Goal: Task Accomplishment & Management: Complete application form

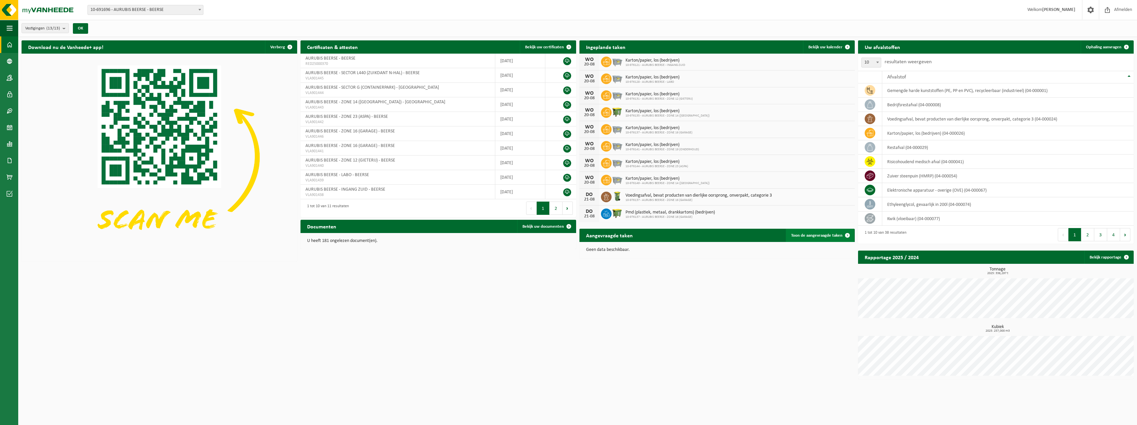
click at [815, 236] on span "Toon de aangevraagde taken" at bounding box center [816, 236] width 51 height 4
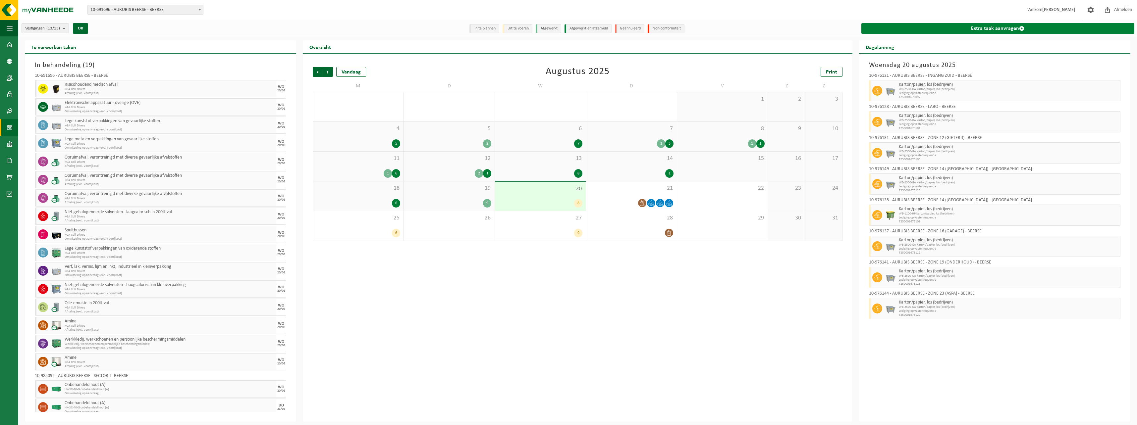
click at [977, 27] on link "Extra taak aanvragen" at bounding box center [998, 28] width 273 height 11
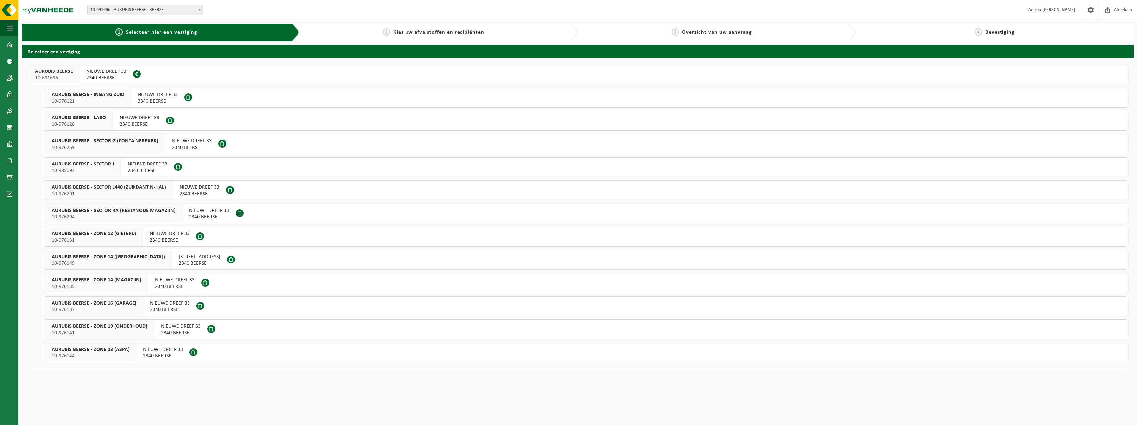
click at [126, 195] on span "10-976291" at bounding box center [109, 194] width 114 height 7
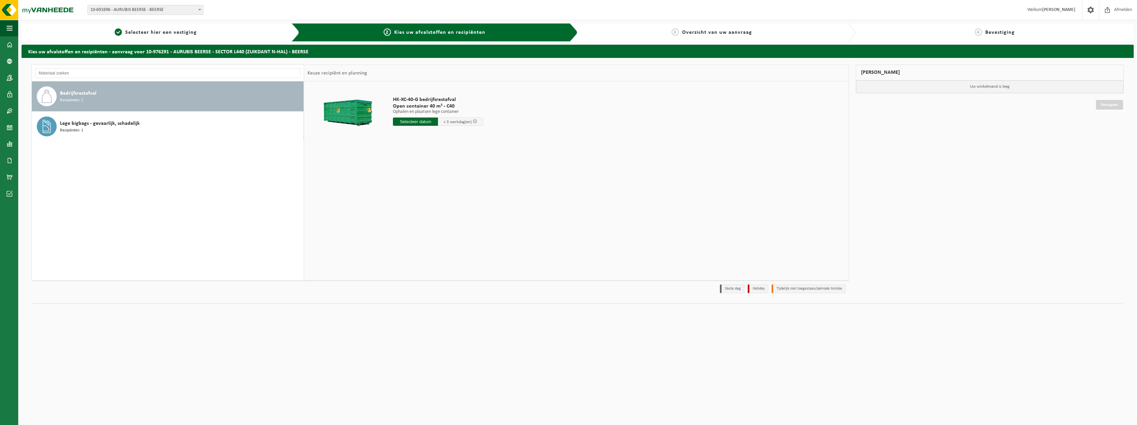
click at [85, 97] on span "Bedrijfsrestafval" at bounding box center [78, 93] width 36 height 8
click at [426, 122] on input "text" at bounding box center [415, 122] width 45 height 8
click at [443, 192] on div "22" at bounding box center [446, 191] width 12 height 11
type input "Van 2025-08-22"
click at [413, 145] on button "In winkelmand" at bounding box center [412, 146] width 36 height 11
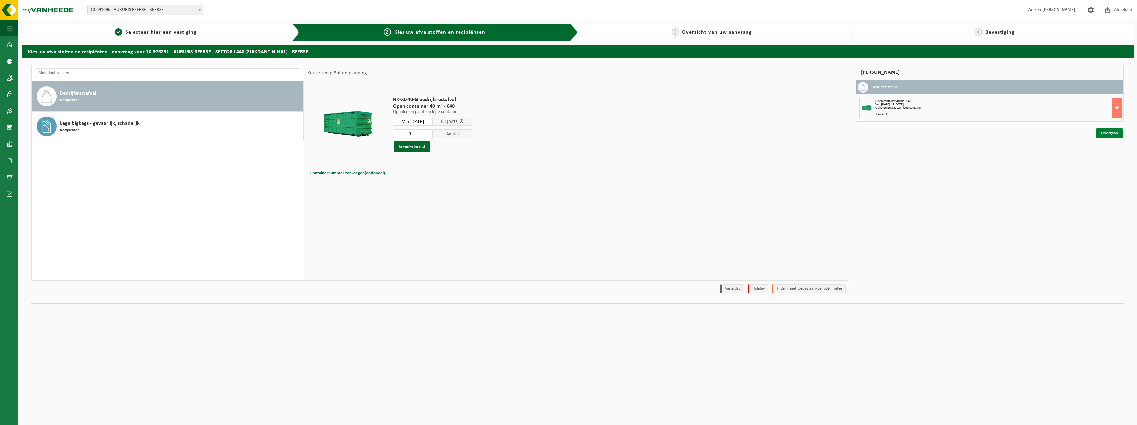
click at [1109, 136] on link "Doorgaan" at bounding box center [1109, 134] width 27 height 10
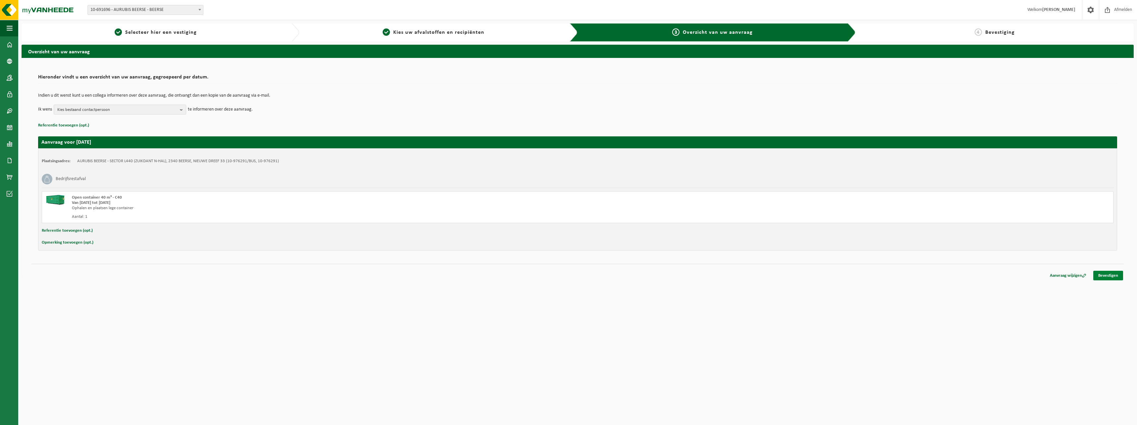
click at [1118, 279] on link "Bevestigen" at bounding box center [1109, 276] width 30 height 10
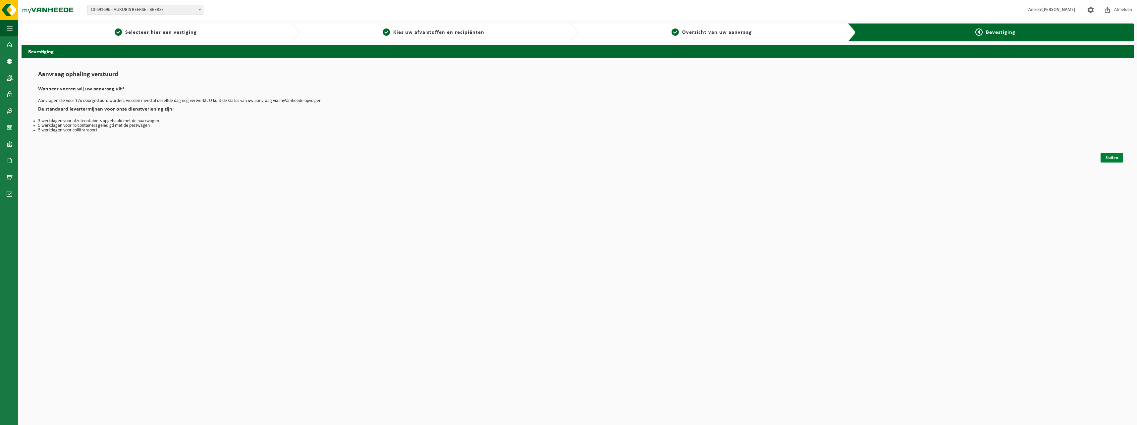
click at [1106, 156] on link "Sluiten" at bounding box center [1112, 158] width 23 height 10
